Goal: Transaction & Acquisition: Purchase product/service

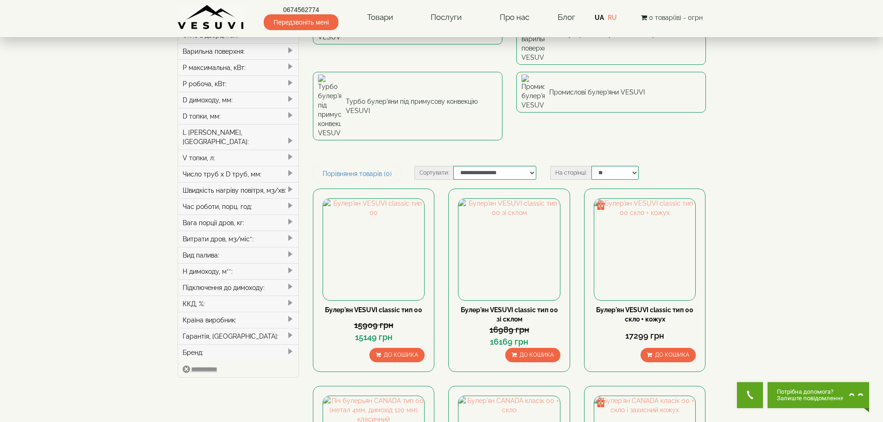
scroll to position [139, 0]
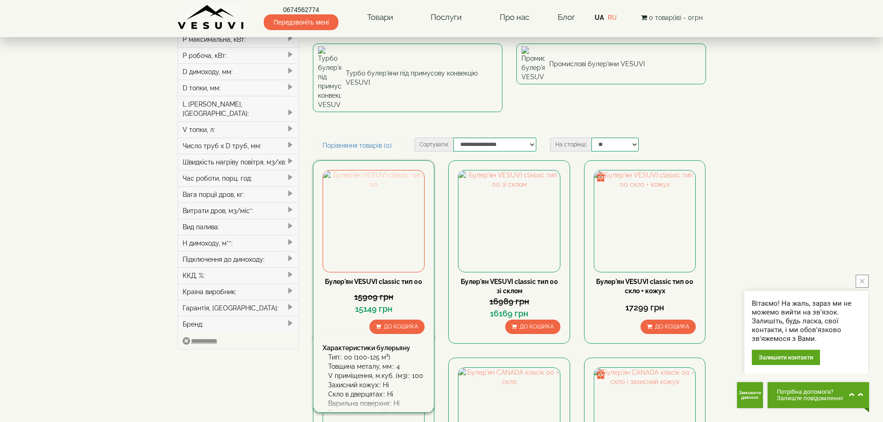
click at [386, 171] on img at bounding box center [373, 221] width 101 height 101
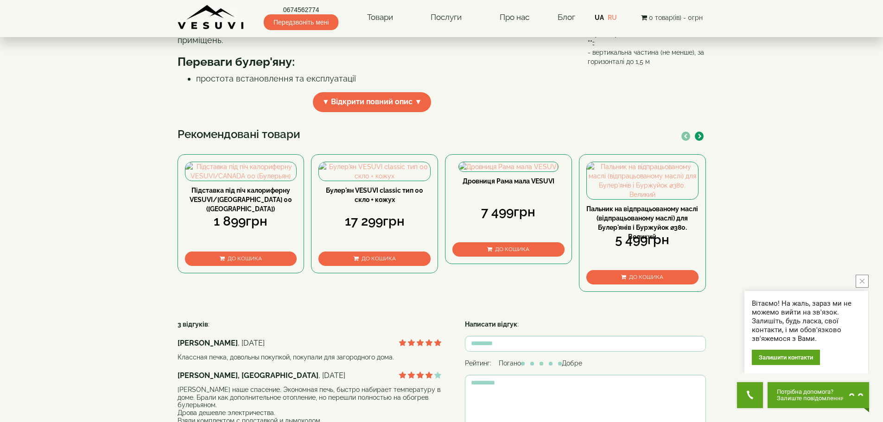
scroll to position [371, 0]
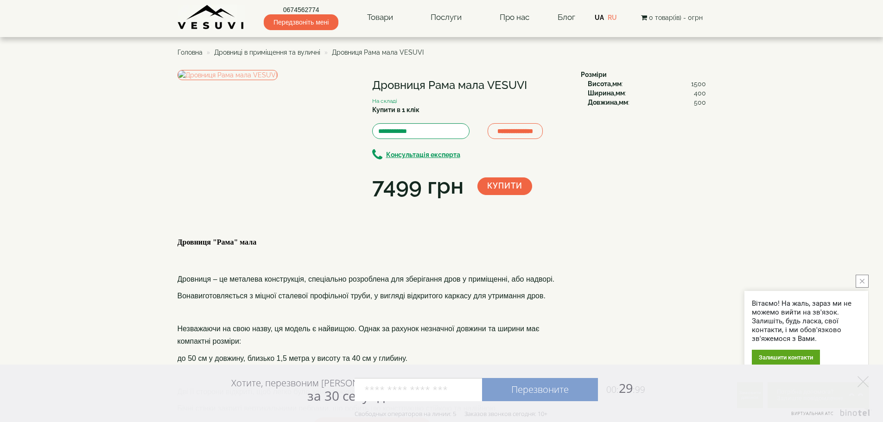
drag, startPoint x: 373, startPoint y: 85, endPoint x: 454, endPoint y: 84, distance: 80.7
click at [454, 84] on h1 "Дровниця Рама мала VESUVI" at bounding box center [469, 85] width 195 height 12
